Goal: Task Accomplishment & Management: Complete application form

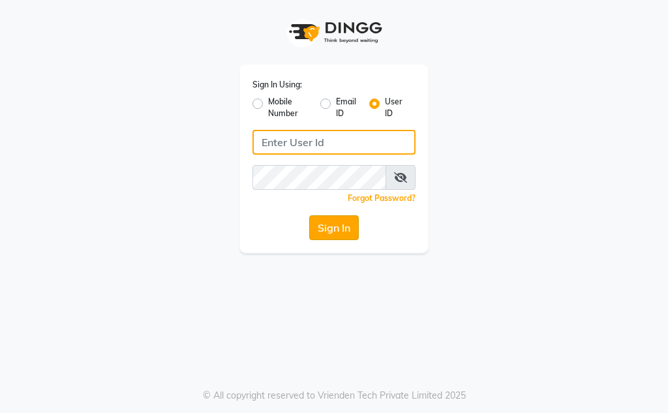
type input "Kunwargadh@123"
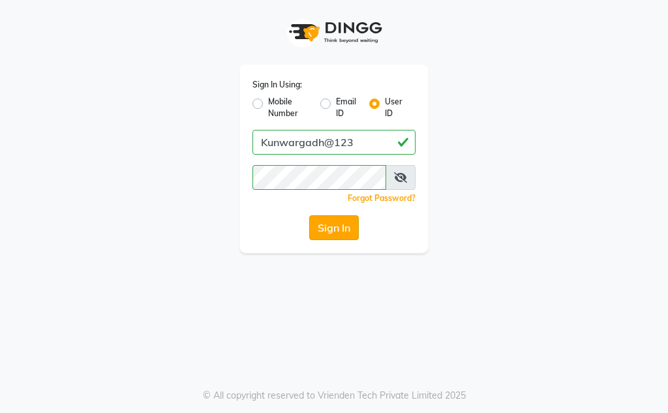
click at [330, 228] on button "Sign In" at bounding box center [334, 227] width 50 height 25
drag, startPoint x: 329, startPoint y: 228, endPoint x: 330, endPoint y: 236, distance: 8.5
click at [330, 234] on div "Sign In" at bounding box center [333, 227] width 163 height 25
click at [330, 236] on div "Sign In" at bounding box center [333, 227] width 163 height 25
click at [401, 412] on html "Sign In Using: Mobile Number Email ID User ID Kunwargadh@123 Remember me Forgot…" at bounding box center [334, 206] width 668 height 413
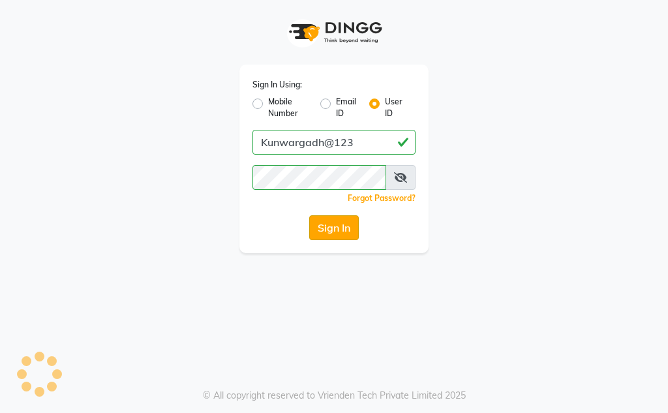
click at [339, 228] on button "Sign In" at bounding box center [334, 227] width 50 height 25
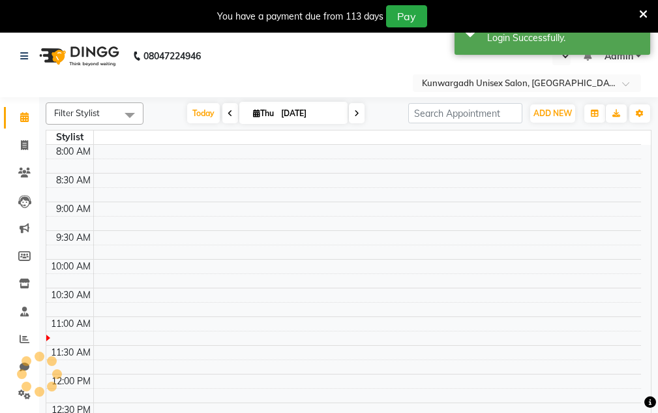
select select "en"
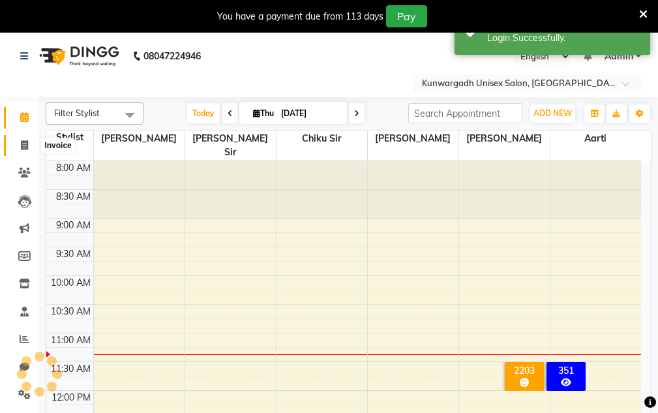
click at [22, 145] on icon at bounding box center [24, 145] width 7 height 10
select select "service"
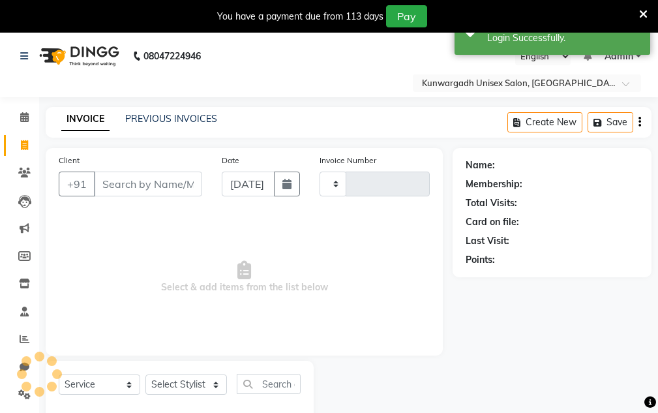
click at [123, 181] on input "Client" at bounding box center [148, 184] width 108 height 25
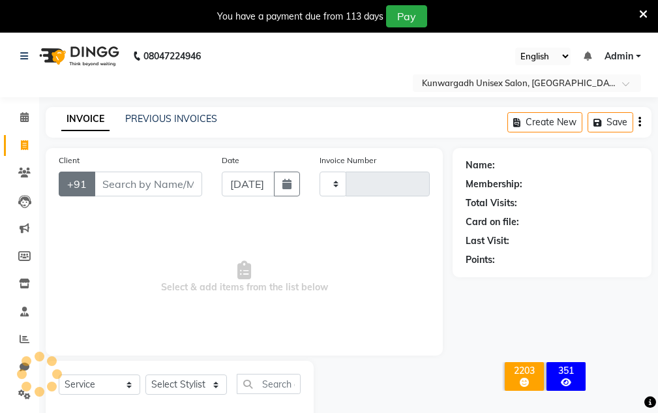
click at [68, 181] on button "+91" at bounding box center [77, 184] width 37 height 25
click at [117, 182] on input "Client" at bounding box center [148, 184] width 108 height 25
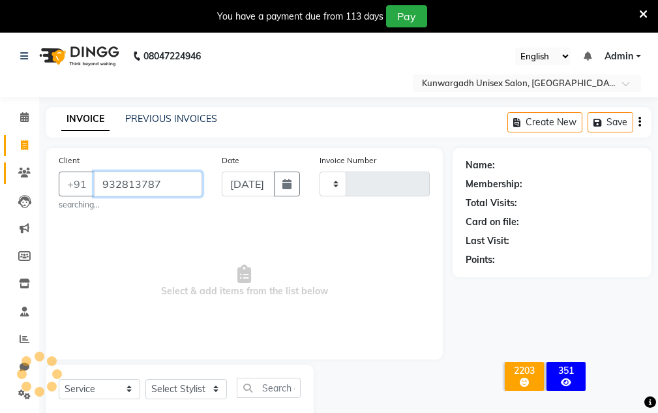
type input "9328137877"
type input "4398"
select select "7931"
type input "9328137877"
click at [183, 243] on span "Select & add items from the list below" at bounding box center [244, 281] width 371 height 130
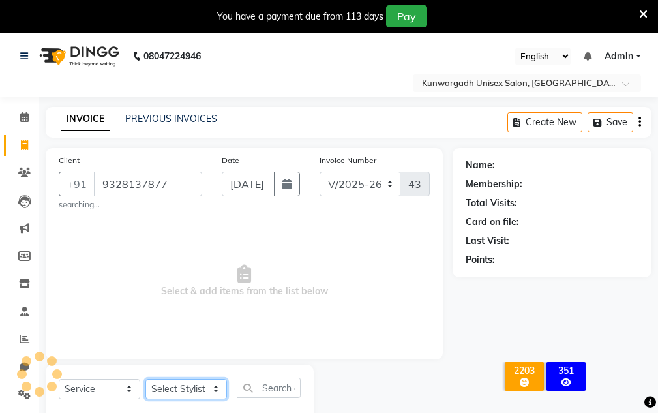
click at [191, 387] on select "Select Stylist" at bounding box center [186, 389] width 82 height 20
click at [145, 379] on select "Select Stylist" at bounding box center [186, 389] width 82 height 20
click at [214, 389] on select "Select Stylist" at bounding box center [186, 389] width 82 height 20
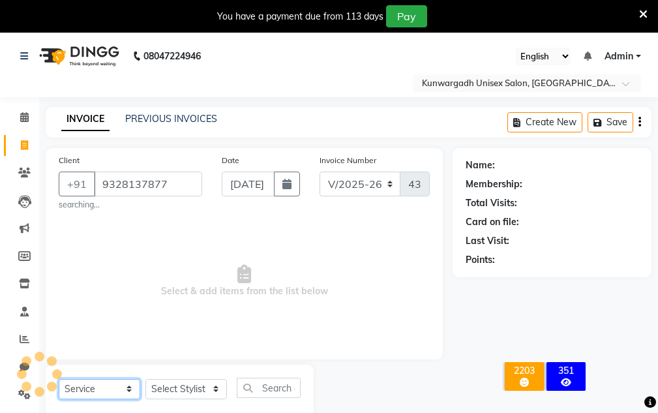
click at [128, 387] on select "Select Service Product Membership Package Voucher Prepaid Gift Card" at bounding box center [100, 389] width 82 height 20
click at [59, 379] on select "Select Service Product Membership Package Voucher Prepaid Gift Card" at bounding box center [100, 389] width 82 height 20
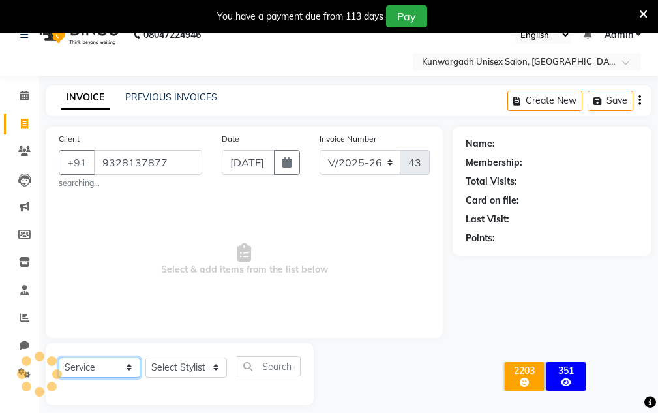
scroll to position [33, 0]
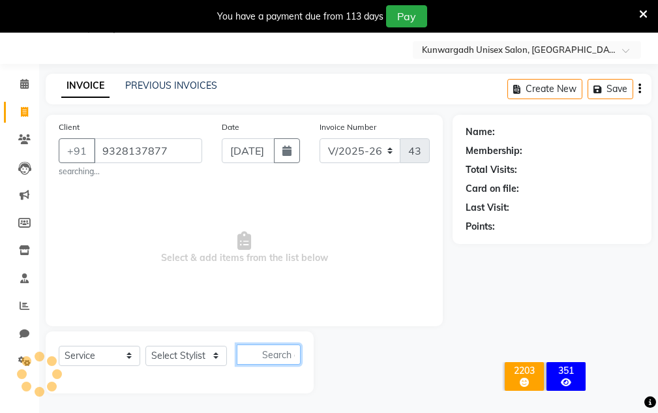
click at [257, 357] on input "text" at bounding box center [269, 354] width 64 height 20
type input "hair"
click at [291, 356] on icon "button" at bounding box center [291, 354] width 7 height 9
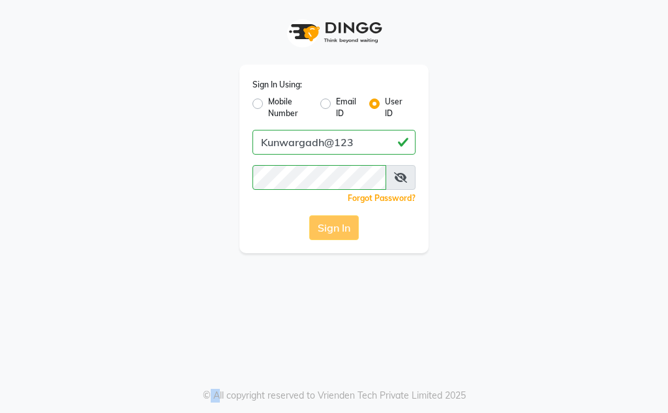
click at [346, 223] on div "Sign In" at bounding box center [333, 227] width 163 height 25
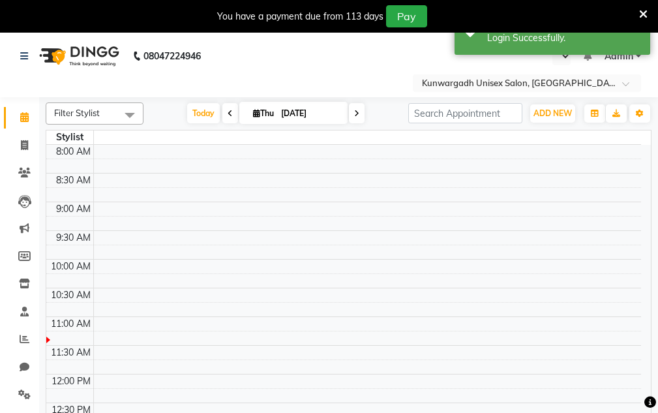
select select "en"
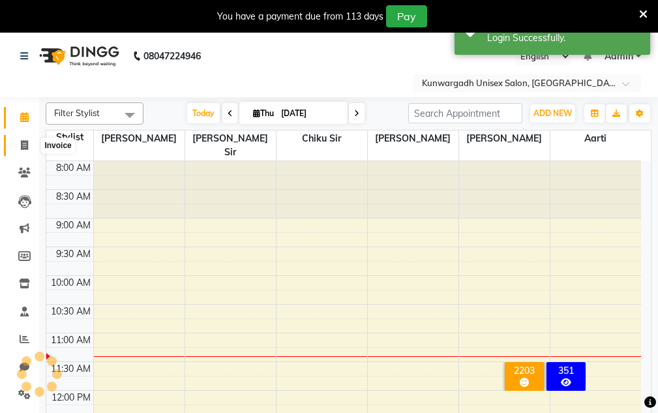
click at [31, 148] on span at bounding box center [24, 145] width 23 height 15
select select "service"
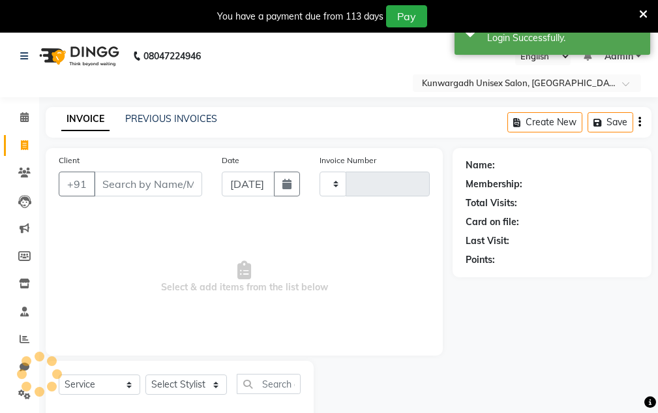
click at [185, 181] on input "Client" at bounding box center [148, 184] width 108 height 25
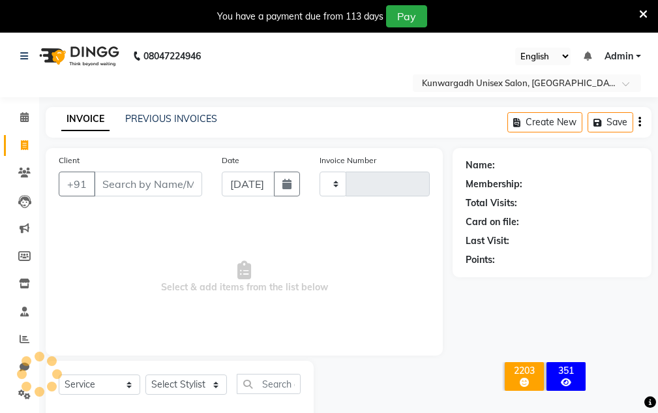
type input "4398"
select select "7931"
click at [642, 19] on icon at bounding box center [643, 14] width 8 height 12
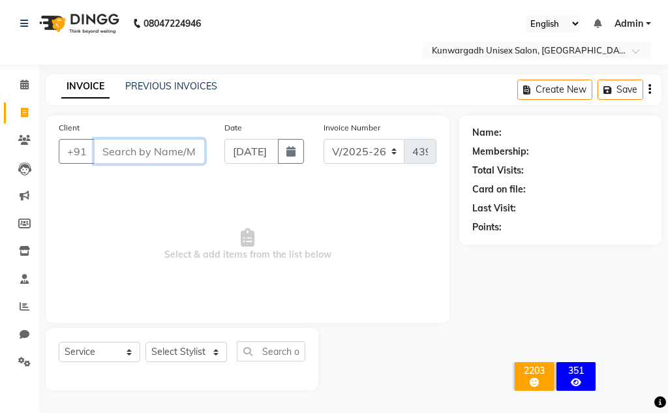
click at [145, 151] on input "Client" at bounding box center [149, 151] width 111 height 25
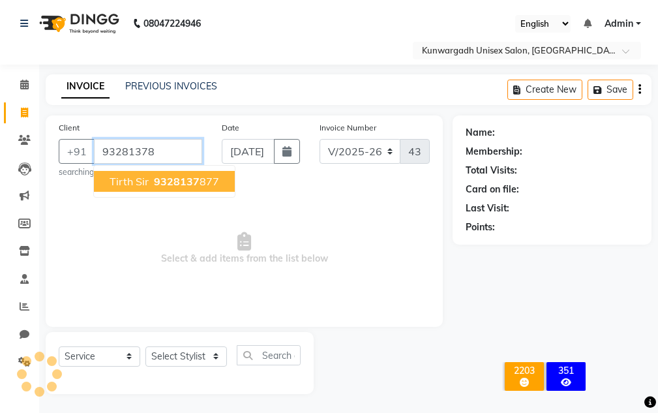
click at [113, 181] on span "Tirth sir" at bounding box center [129, 181] width 39 height 13
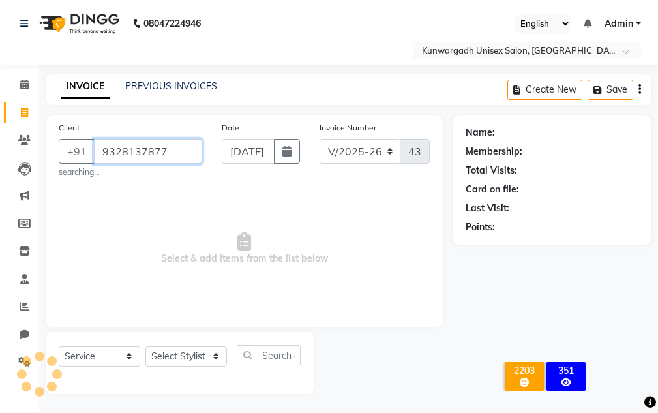
scroll to position [1, 0]
type input "9328137877"
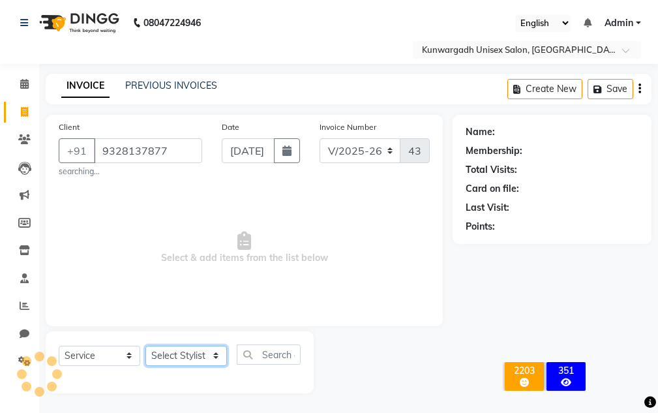
drag, startPoint x: 217, startPoint y: 350, endPoint x: 213, endPoint y: 356, distance: 7.1
click at [213, 356] on select "Select Stylist Aarti Ayush Sir Chiku Sir Dolly Thakur Gaurav soni Gulfan Khan K…" at bounding box center [186, 356] width 82 height 20
select select "84120"
click at [145, 346] on select "Select Stylist Aarti Ayush Sir Chiku Sir Dolly Thakur Gaurav soni Gulfan Khan K…" at bounding box center [186, 356] width 82 height 20
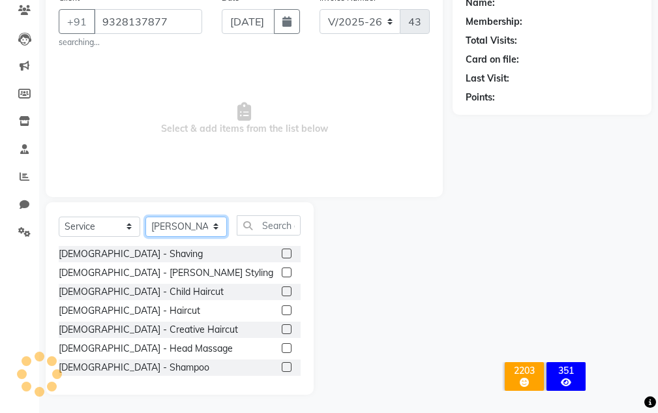
scroll to position [131, 0]
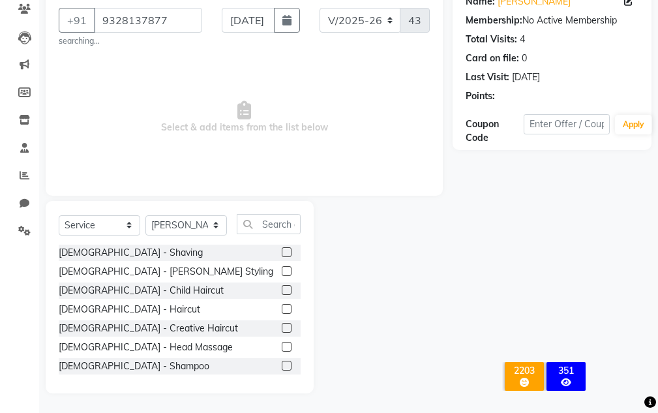
click at [282, 307] on label at bounding box center [287, 309] width 10 height 10
click at [282, 307] on input "checkbox" at bounding box center [286, 309] width 8 height 8
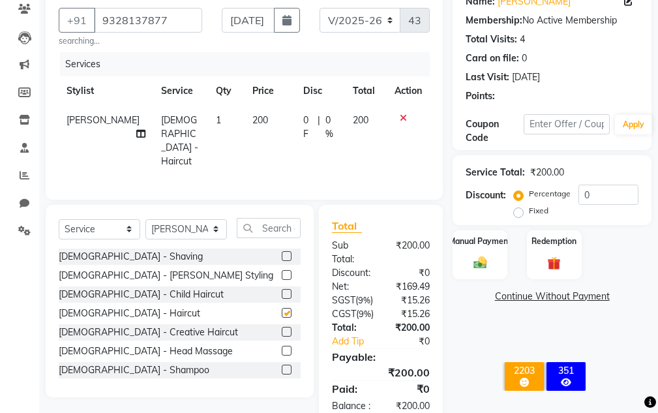
checkbox input "false"
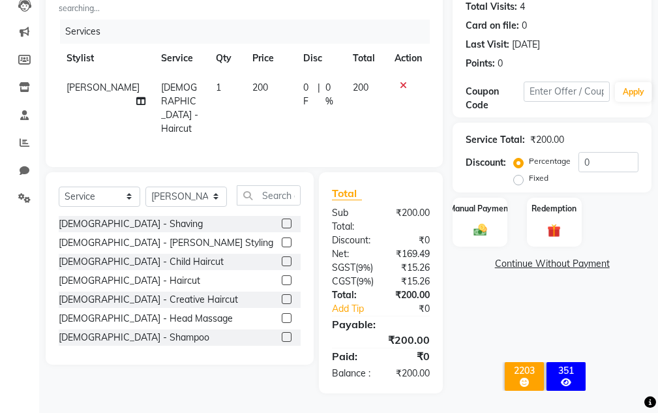
scroll to position [201, 0]
click at [499, 200] on div "Manual Payment" at bounding box center [480, 221] width 57 height 51
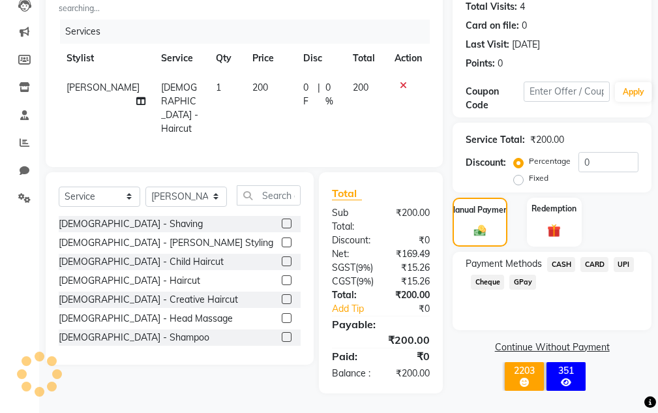
click at [547, 257] on span "CASH" at bounding box center [561, 264] width 28 height 15
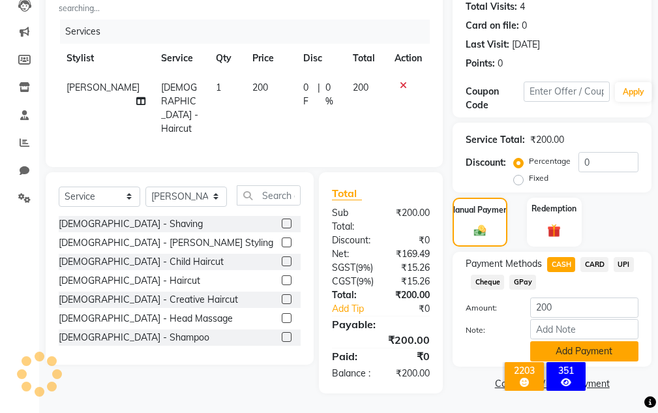
click at [579, 341] on button "Add Payment" at bounding box center [584, 351] width 108 height 20
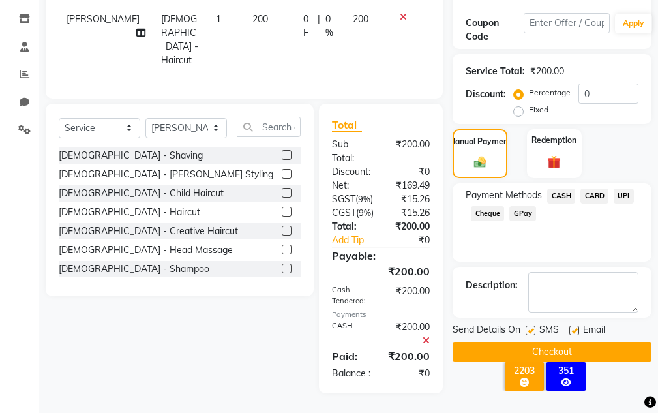
scroll to position [269, 0]
click at [564, 342] on button "Checkout" at bounding box center [552, 352] width 199 height 20
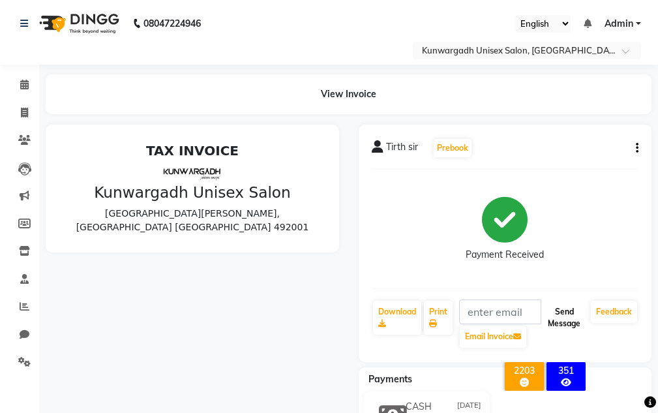
click at [560, 310] on button "Send Message" at bounding box center [564, 318] width 43 height 34
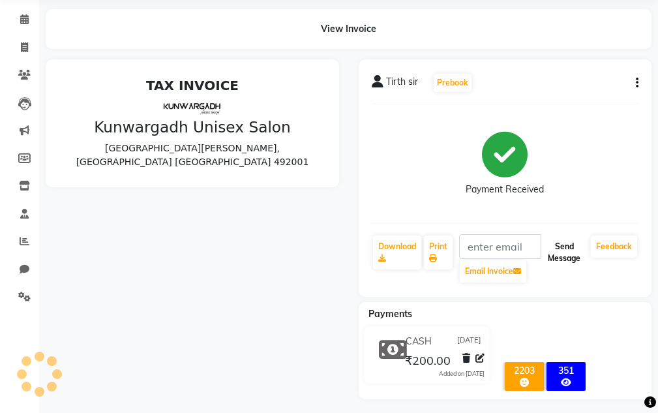
click at [568, 250] on button "Send Message" at bounding box center [564, 252] width 43 height 34
click at [563, 239] on button "Send Message" at bounding box center [564, 252] width 43 height 34
click at [564, 250] on button "Send Message" at bounding box center [564, 252] width 43 height 34
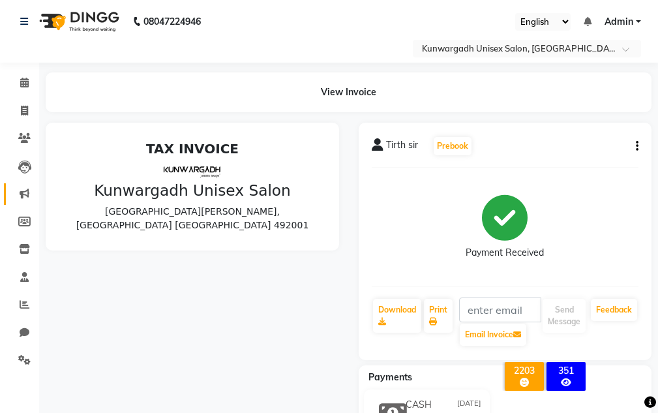
scroll to position [0, 0]
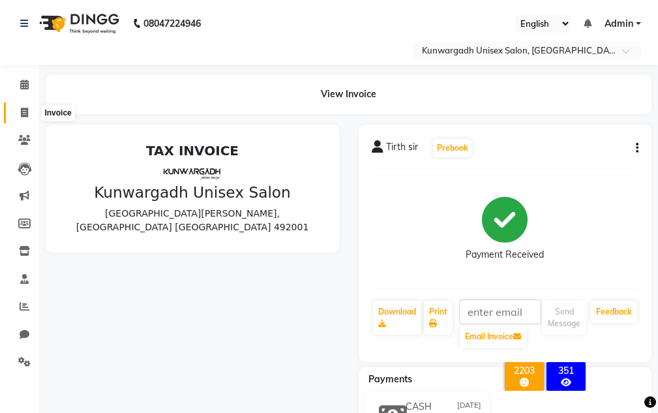
click at [15, 111] on span at bounding box center [24, 113] width 23 height 15
select select "service"
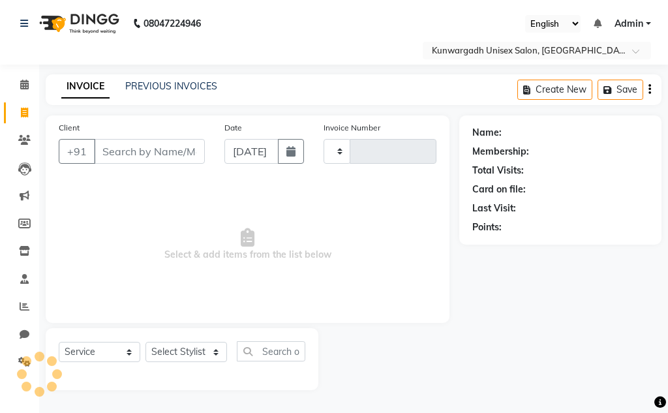
click at [187, 155] on input "Client" at bounding box center [149, 151] width 111 height 25
select select "7931"
type input "4399"
click at [188, 155] on input "Client" at bounding box center [149, 151] width 111 height 25
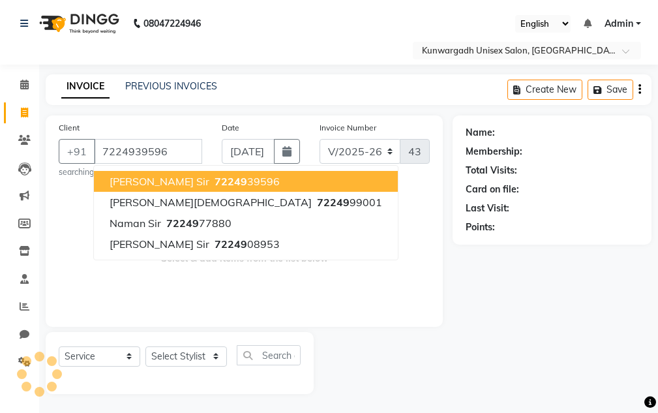
click at [145, 188] on button "abhishek nath sir 72249 39596" at bounding box center [246, 181] width 304 height 21
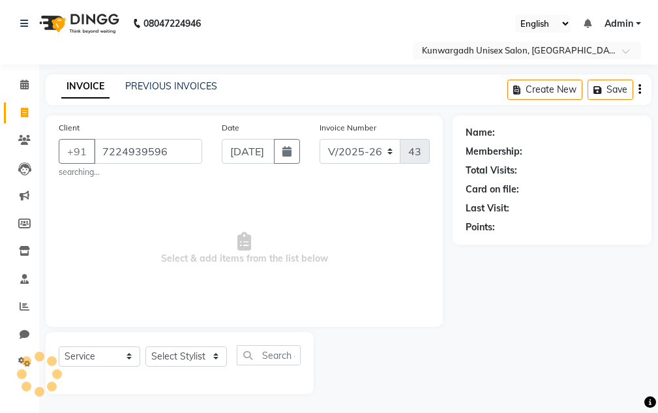
scroll to position [1, 0]
type input "7224939596"
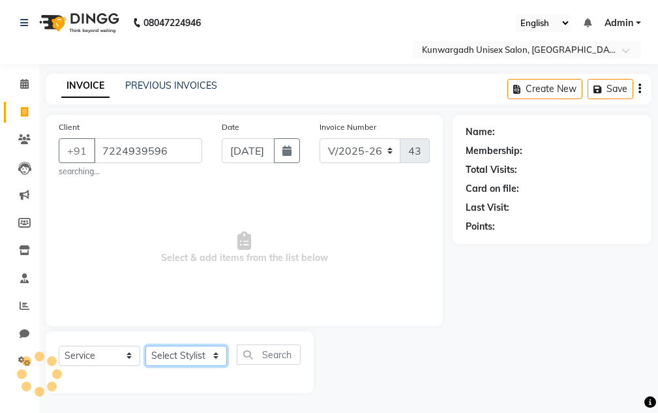
click at [165, 350] on select "Select Stylist Aarti Ayush Sir Chiku Sir Dolly Thakur Gaurav soni Gulfan Khan K…" at bounding box center [186, 356] width 82 height 20
select select "85604"
click at [145, 346] on select "Select Stylist Aarti Ayush Sir Chiku Sir Dolly Thakur Gaurav soni Gulfan Khan K…" at bounding box center [186, 356] width 82 height 20
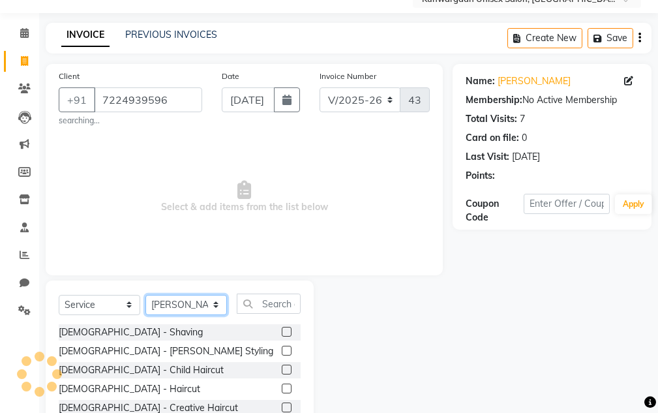
scroll to position [131, 0]
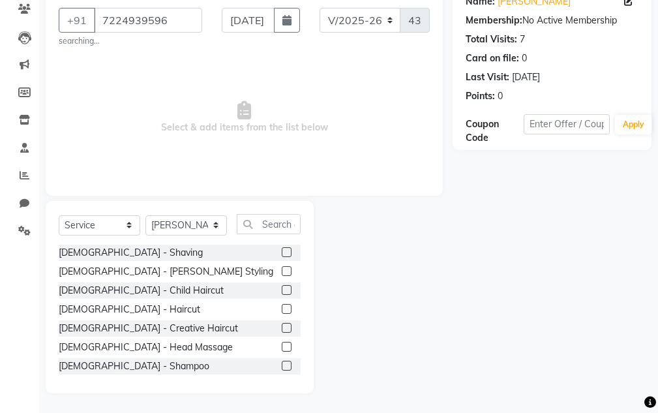
click at [282, 305] on label at bounding box center [287, 309] width 10 height 10
click at [282, 305] on input "checkbox" at bounding box center [286, 309] width 8 height 8
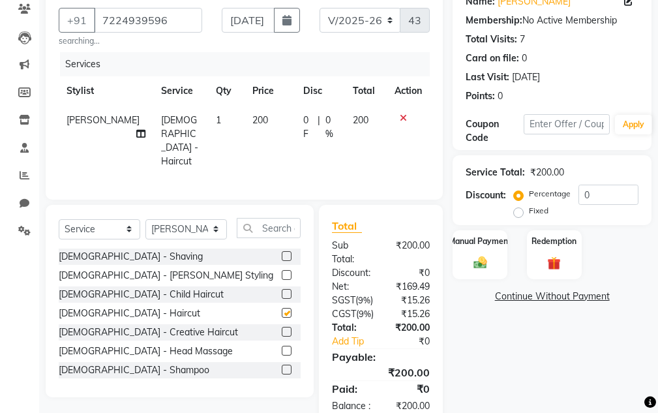
checkbox input "false"
click at [456, 258] on div "Manual Payment" at bounding box center [480, 254] width 57 height 51
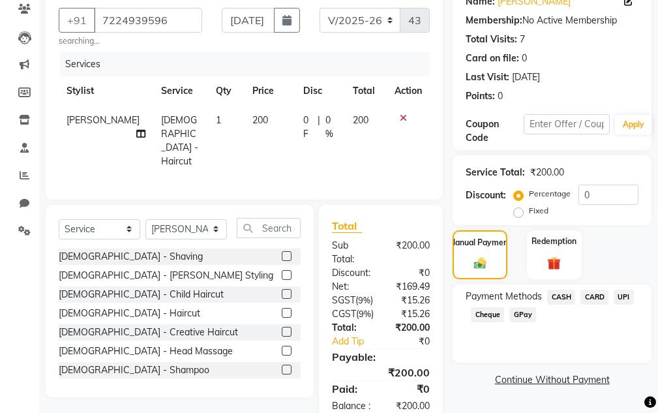
click at [626, 294] on span "UPI" at bounding box center [624, 297] width 20 height 15
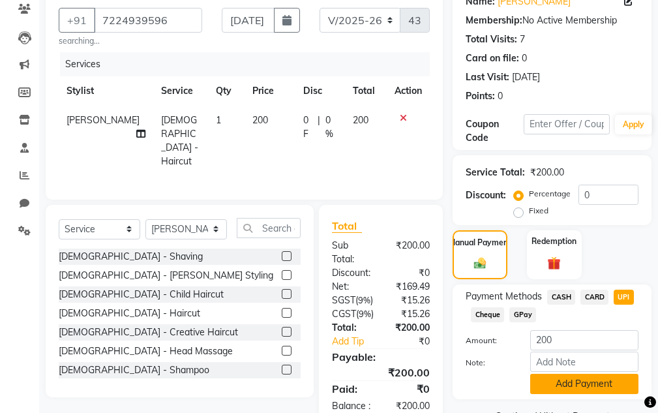
click at [588, 386] on button "Add Payment" at bounding box center [584, 384] width 108 height 20
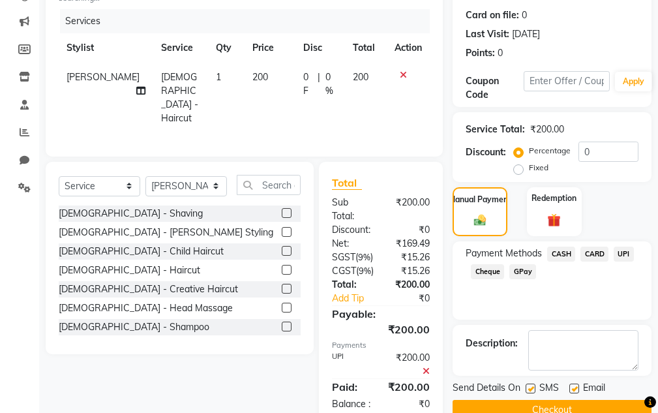
scroll to position [242, 0]
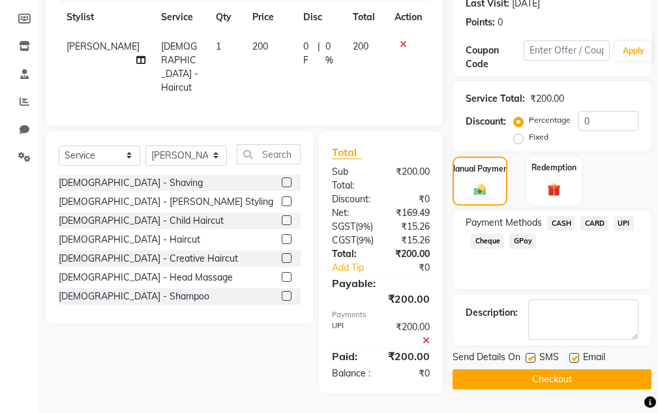
click at [579, 369] on button "Checkout" at bounding box center [552, 379] width 199 height 20
